Goal: Browse casually: Explore the website without a specific task or goal

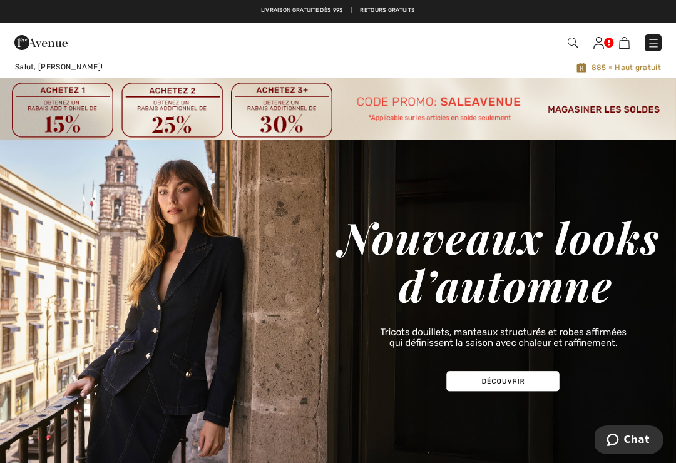
click at [657, 39] on img at bounding box center [653, 43] width 13 height 13
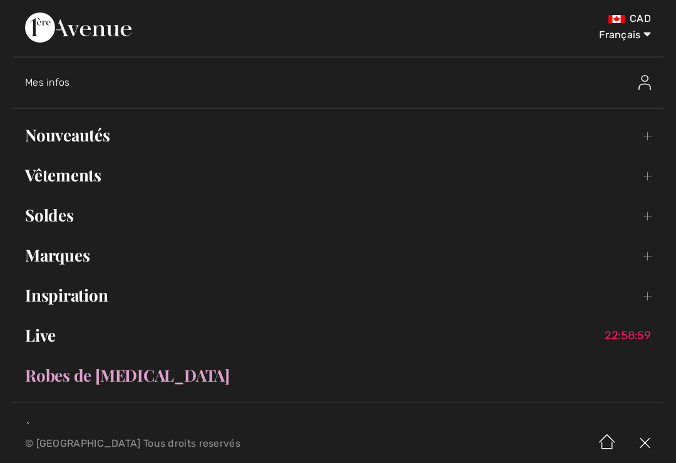
click at [37, 140] on link "Nouveautés Toggle submenu" at bounding box center [338, 135] width 651 height 28
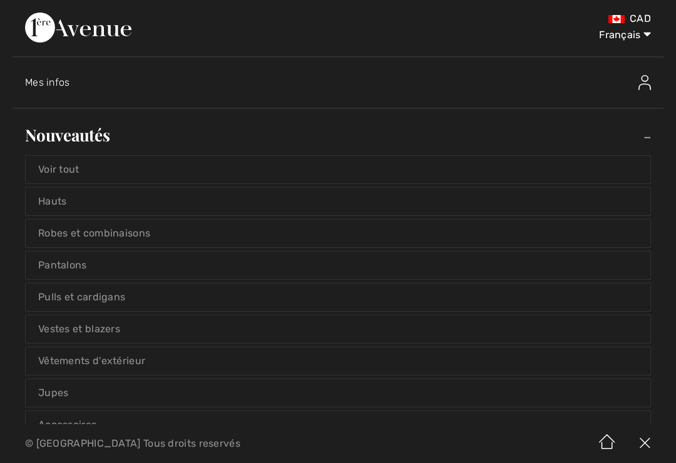
click at [43, 165] on link "Voir tout" at bounding box center [338, 170] width 625 height 28
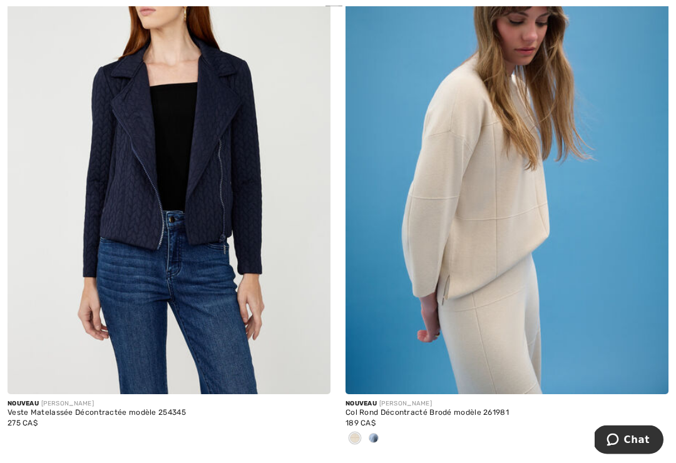
scroll to position [3733, 0]
click at [570, 278] on img at bounding box center [506, 152] width 323 height 484
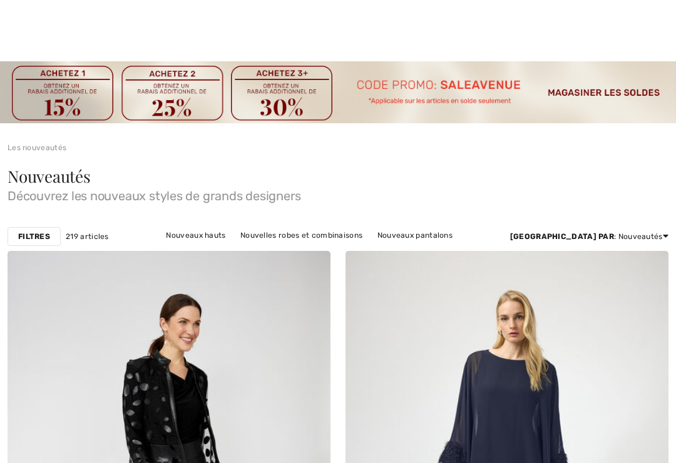
checkbox input "true"
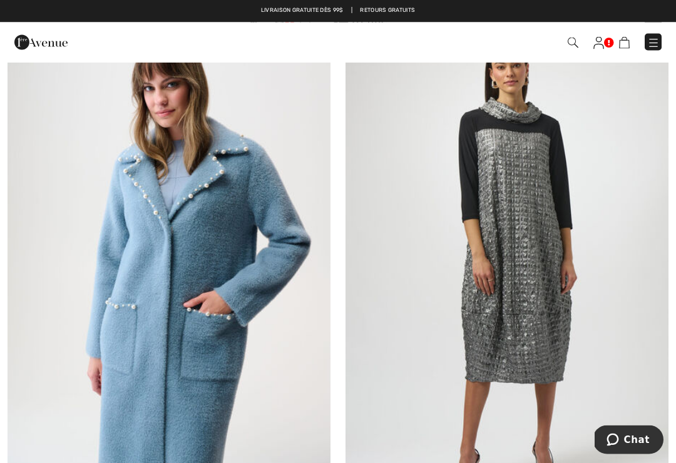
scroll to position [7077, 0]
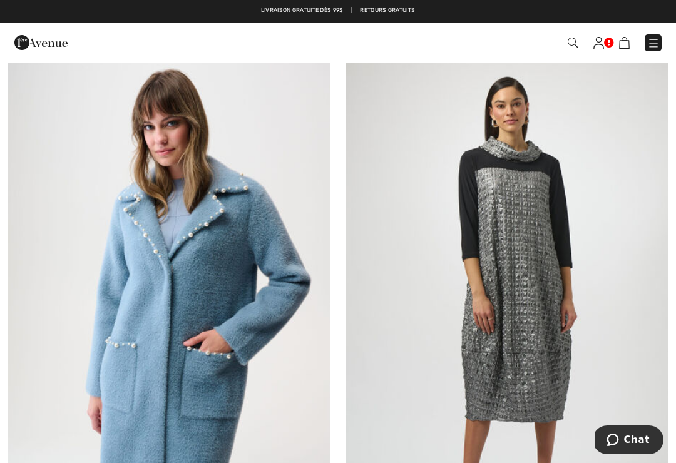
click at [546, 258] on img at bounding box center [506, 301] width 323 height 484
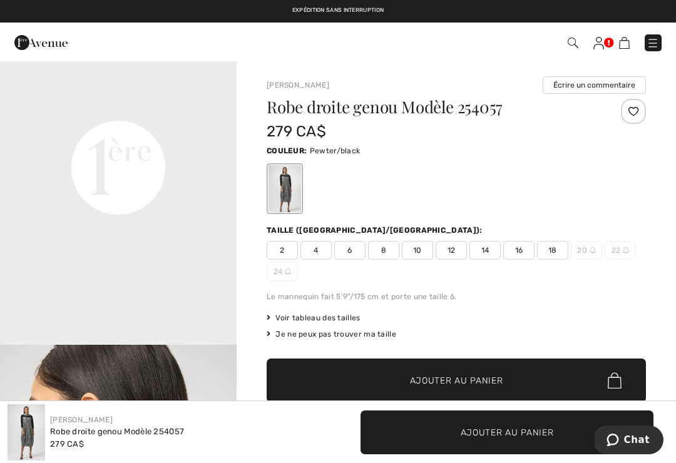
scroll to position [803, 0]
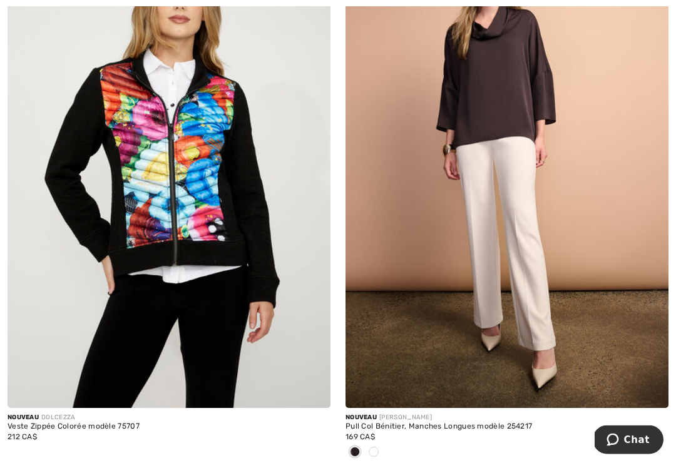
scroll to position [9410, 0]
click at [560, 255] on img at bounding box center [506, 166] width 323 height 484
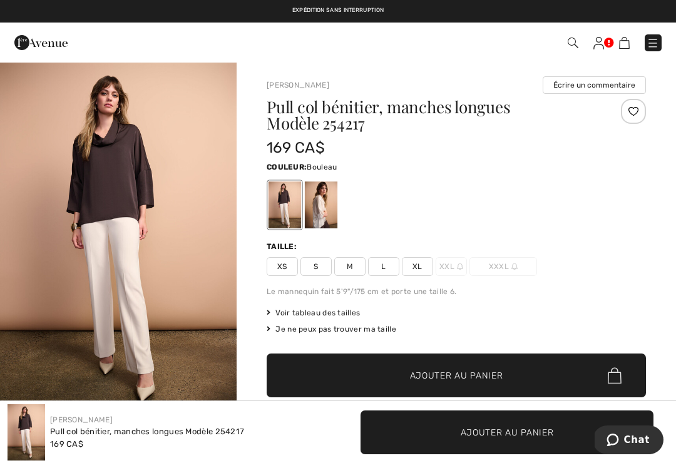
click at [327, 198] on div at bounding box center [321, 204] width 33 height 47
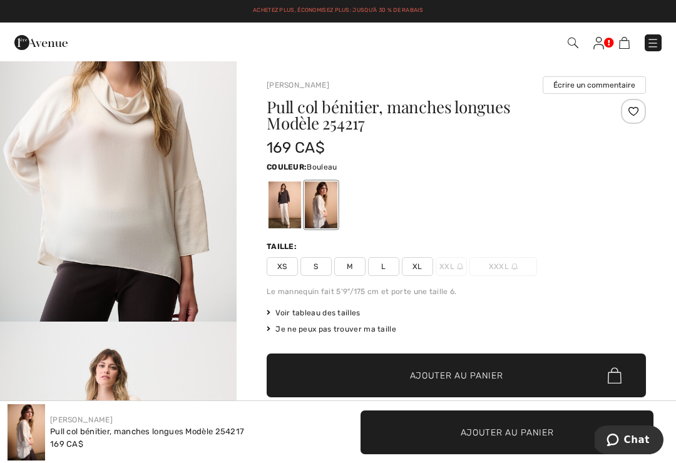
scroll to position [451, 0]
